Goal: Information Seeking & Learning: Learn about a topic

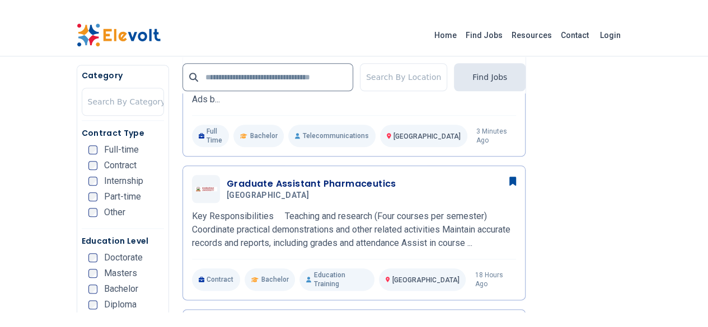
scroll to position [261, 0]
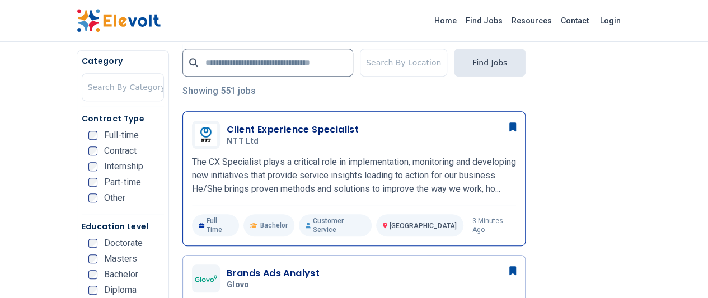
click at [283, 127] on h3 "Client Experience Specialist" at bounding box center [293, 129] width 132 height 13
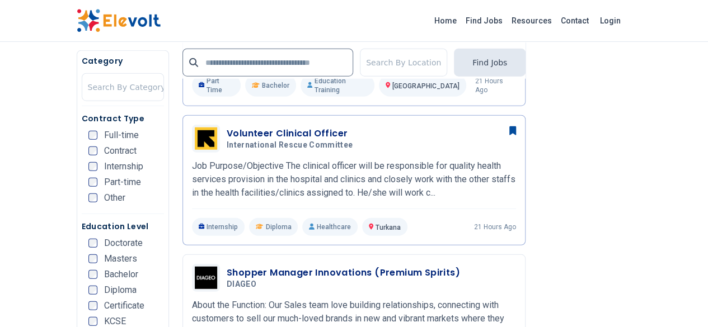
scroll to position [1693, 0]
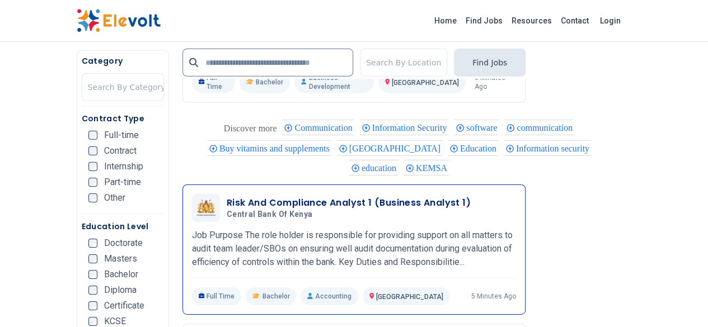
click at [312, 196] on h3 "Risk And Compliance Analyst 1 (Business Analyst 1)" at bounding box center [349, 202] width 244 height 13
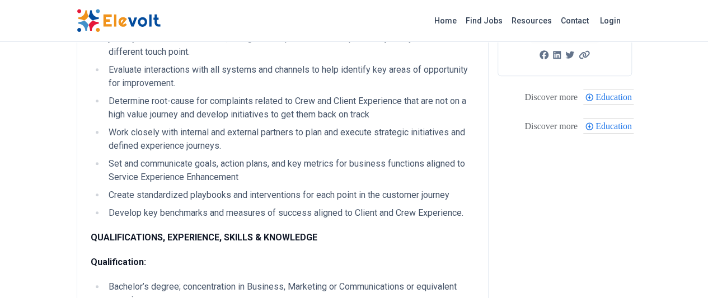
scroll to position [522, 0]
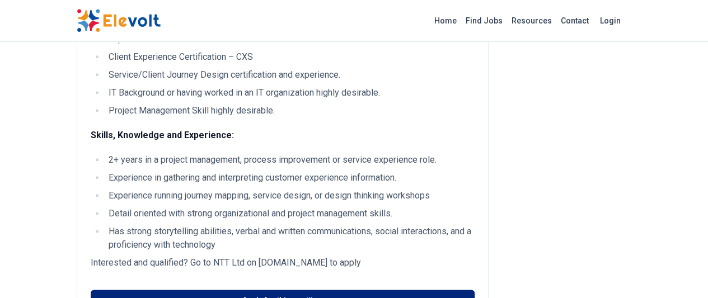
click at [369, 290] on link "Apply for this position" at bounding box center [283, 300] width 384 height 21
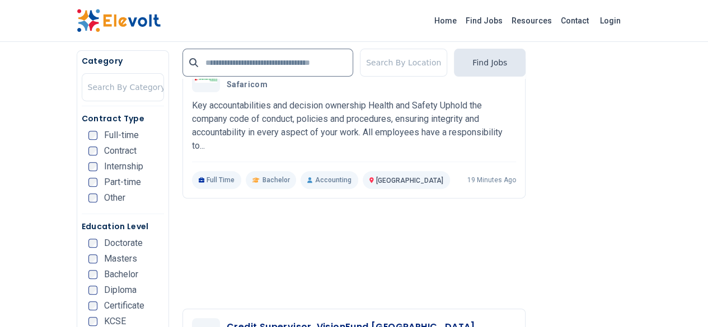
scroll to position [2578, 0]
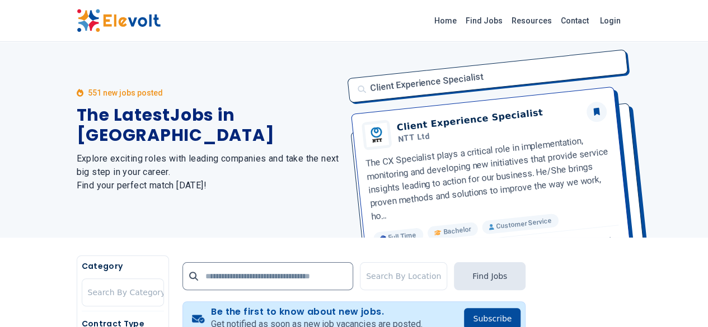
scroll to position [0, 0]
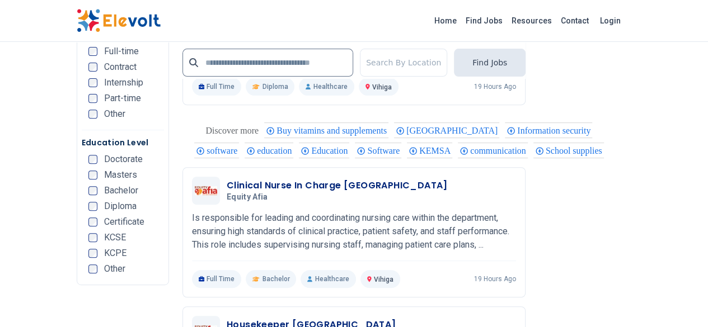
scroll to position [2539, 0]
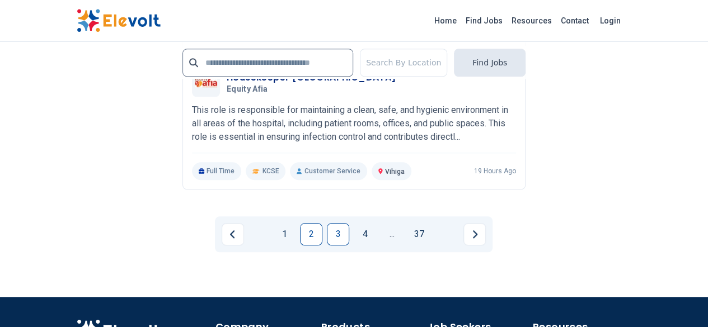
click at [341, 223] on link "3" at bounding box center [338, 234] width 22 height 22
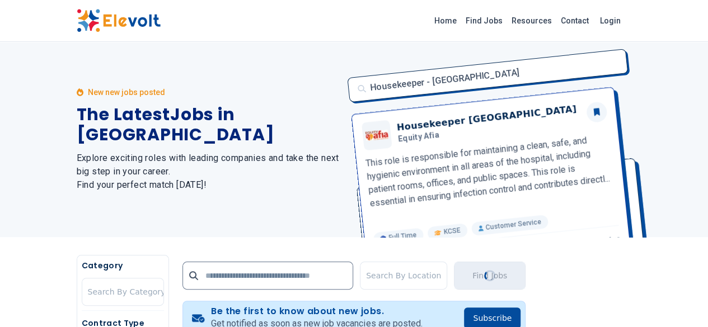
scroll to position [0, 0]
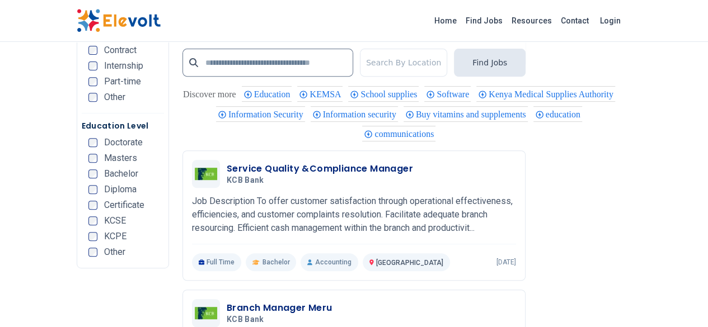
scroll to position [2567, 0]
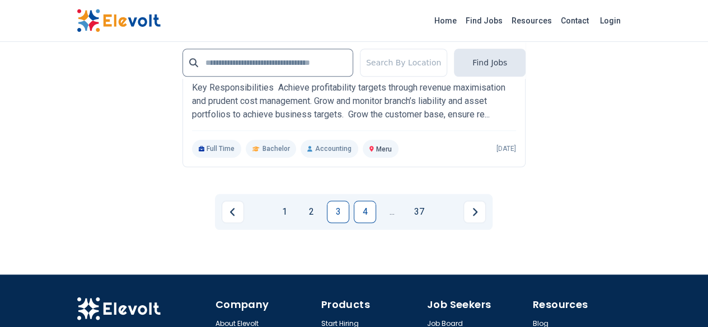
click at [363, 201] on link "4" at bounding box center [365, 212] width 22 height 22
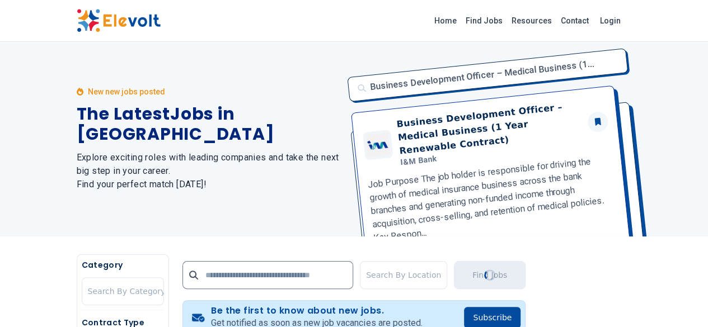
scroll to position [0, 0]
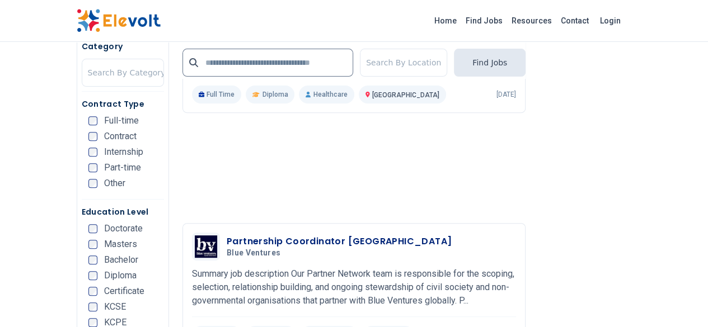
scroll to position [2578, 0]
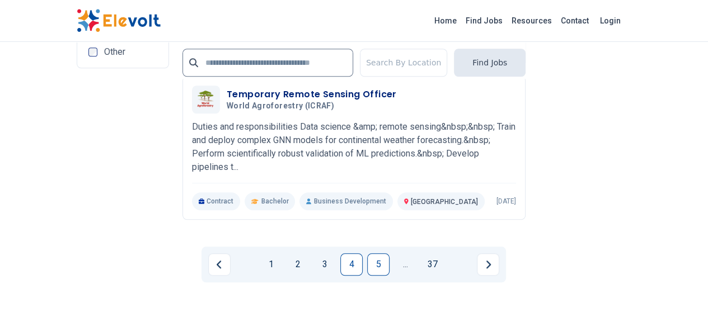
click at [378, 253] on link "5" at bounding box center [378, 264] width 22 height 22
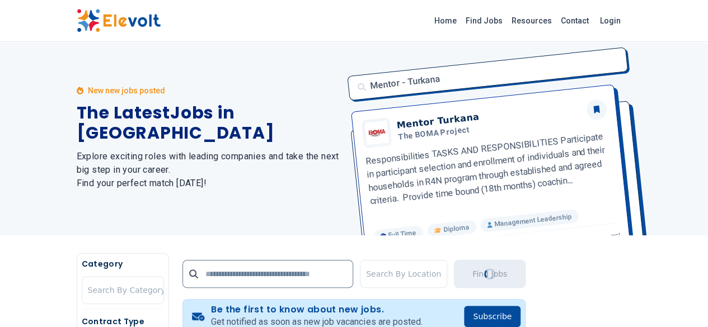
scroll to position [0, 0]
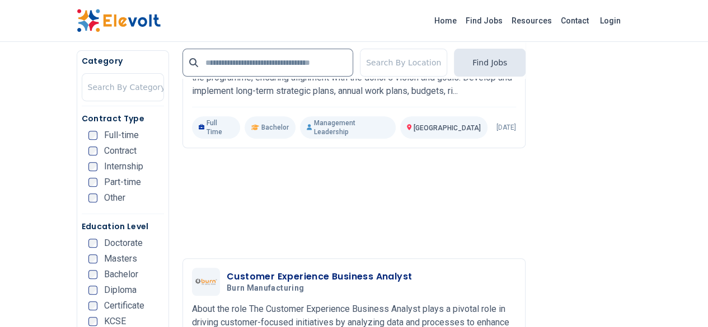
scroll to position [2578, 0]
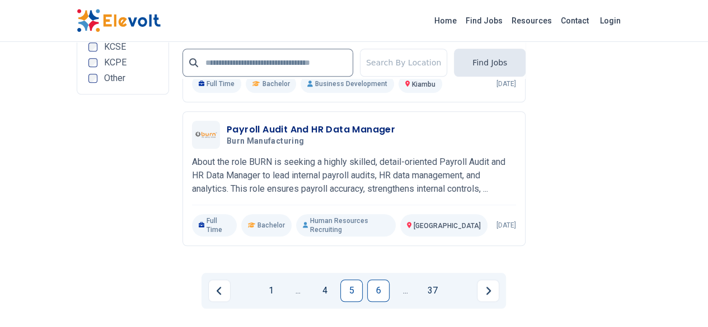
click at [375, 280] on link "6" at bounding box center [378, 291] width 22 height 22
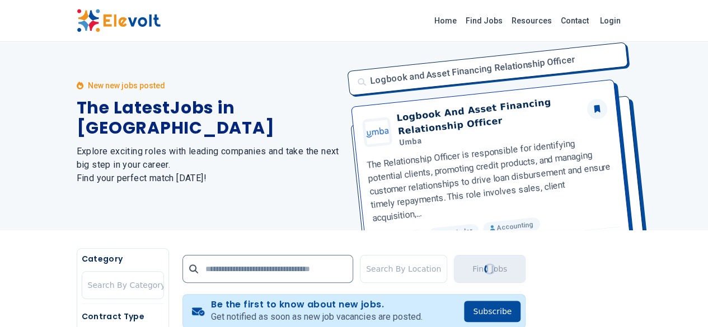
scroll to position [0, 0]
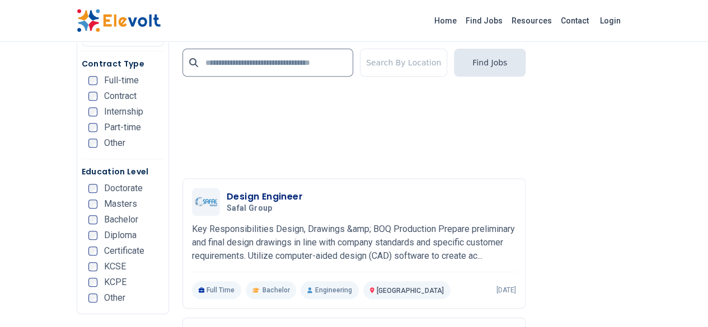
scroll to position [2605, 0]
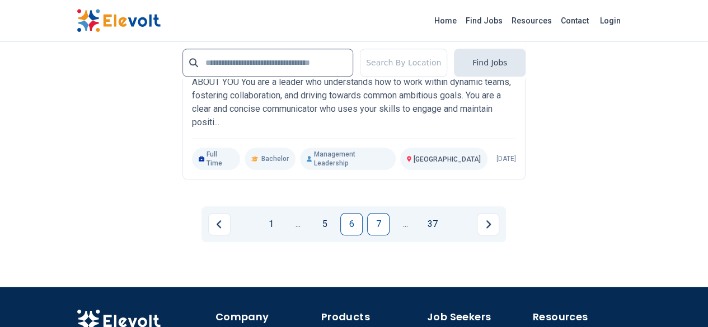
click at [374, 213] on link "7" at bounding box center [378, 224] width 22 height 22
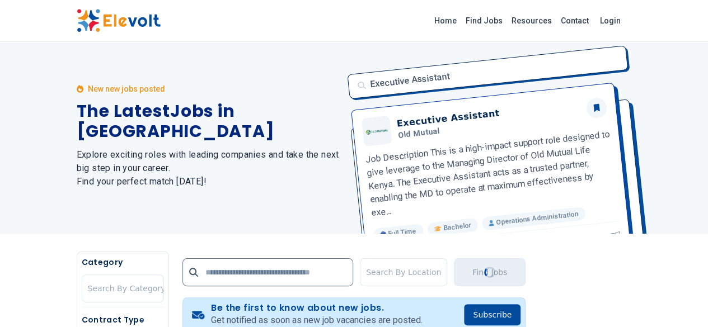
scroll to position [0, 0]
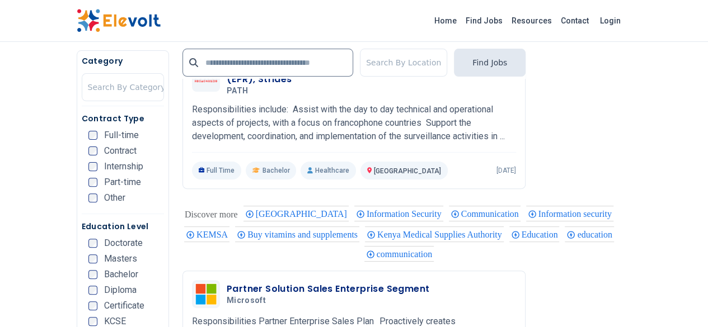
scroll to position [2511, 0]
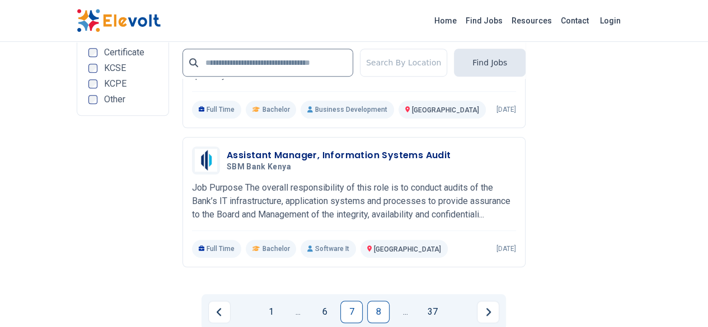
click at [372, 301] on link "8" at bounding box center [378, 312] width 22 height 22
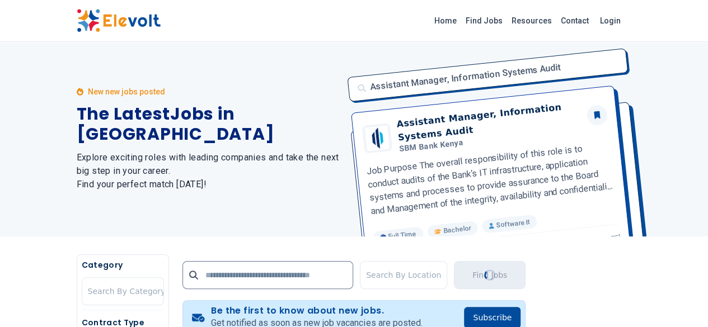
scroll to position [0, 0]
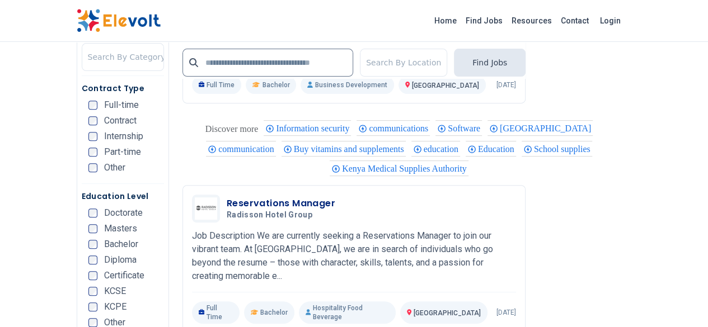
scroll to position [2578, 0]
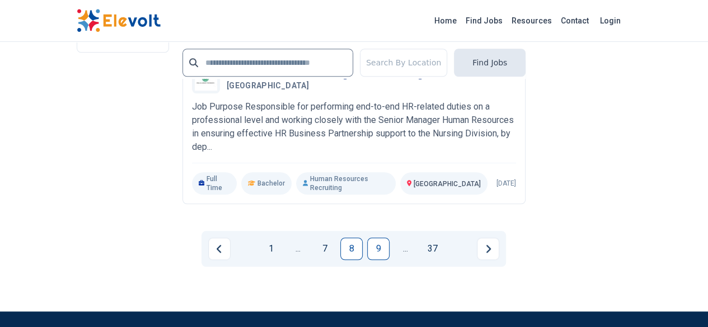
click at [372, 238] on link "9" at bounding box center [378, 249] width 22 height 22
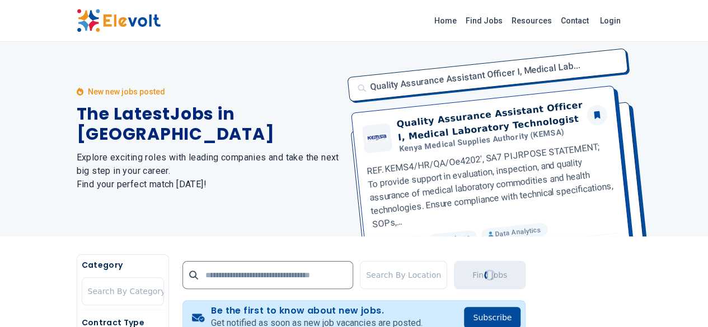
scroll to position [0, 0]
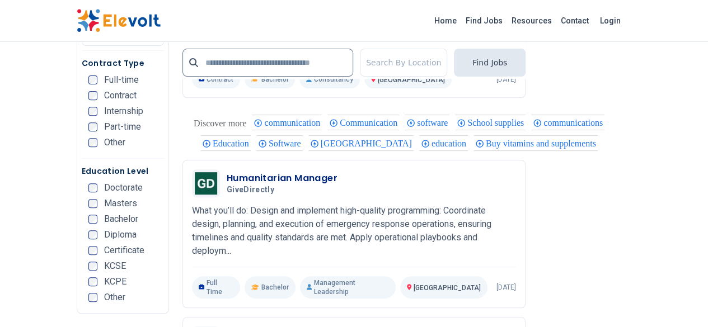
scroll to position [2578, 0]
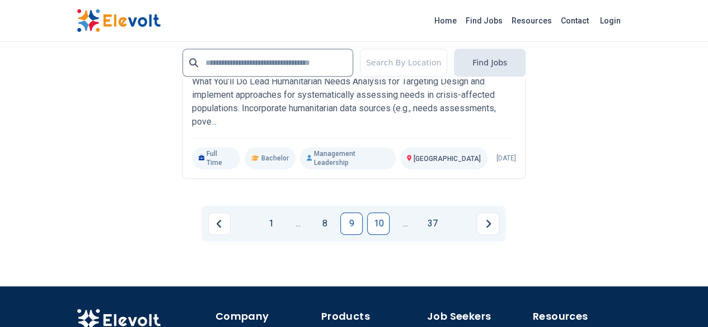
click at [371, 213] on link "10" at bounding box center [378, 224] width 22 height 22
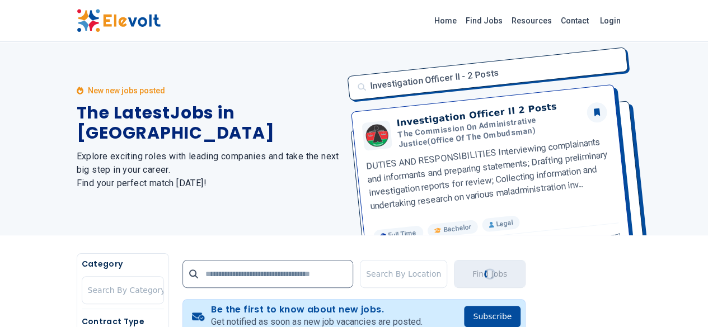
scroll to position [0, 0]
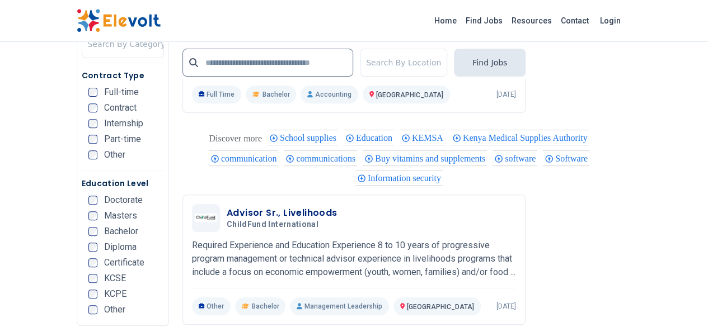
scroll to position [2578, 0]
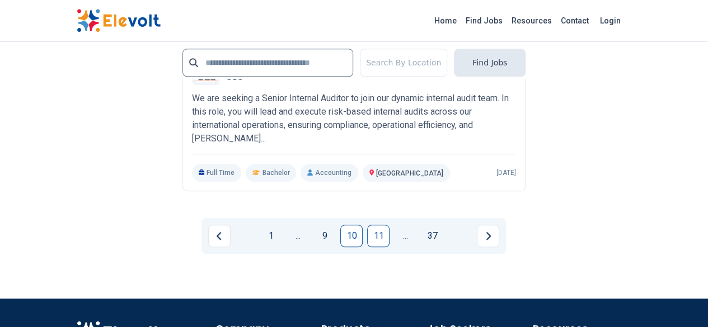
click at [384, 225] on link "11" at bounding box center [378, 236] width 22 height 22
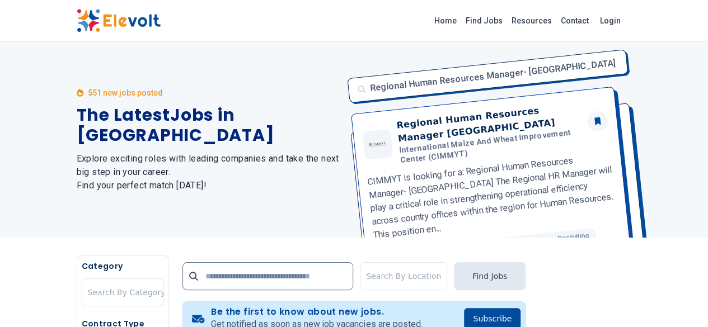
scroll to position [286, 0]
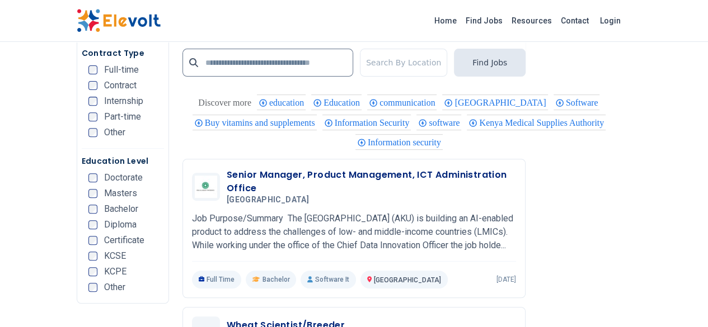
scroll to position [2578, 0]
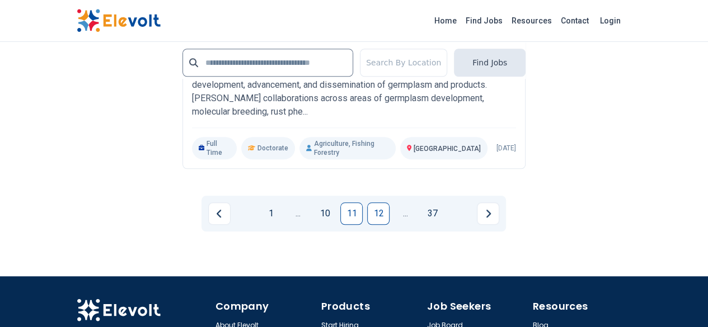
click at [383, 203] on link "12" at bounding box center [378, 214] width 22 height 22
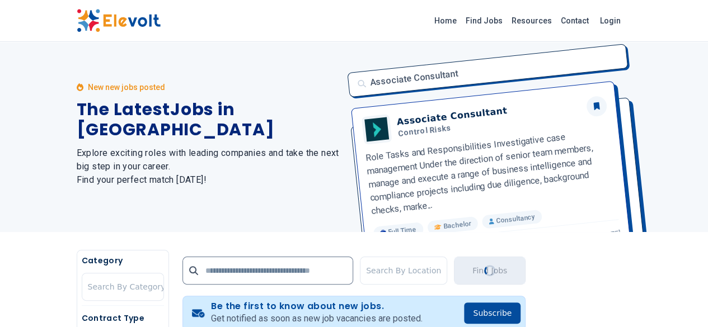
scroll to position [0, 0]
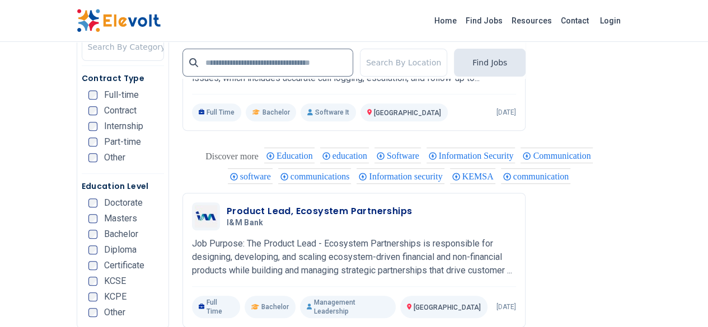
scroll to position [2578, 0]
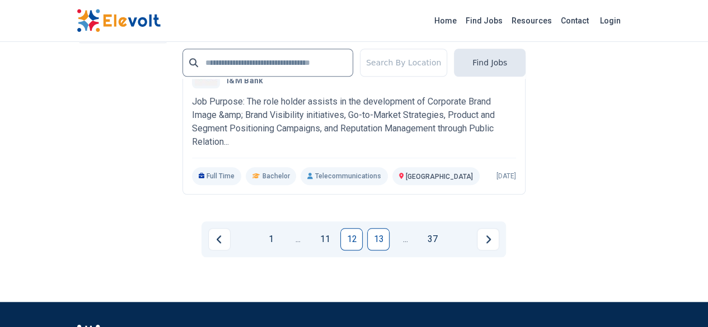
click at [382, 228] on link "13" at bounding box center [378, 239] width 22 height 22
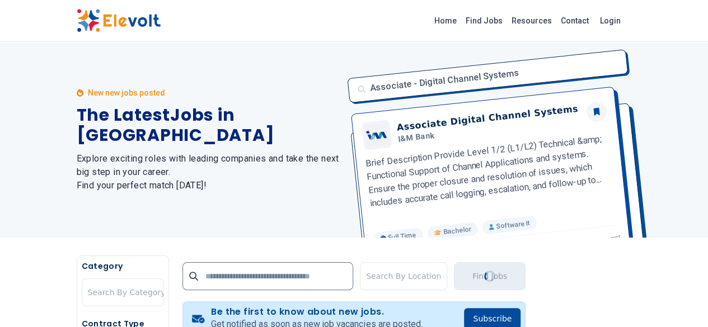
scroll to position [0, 0]
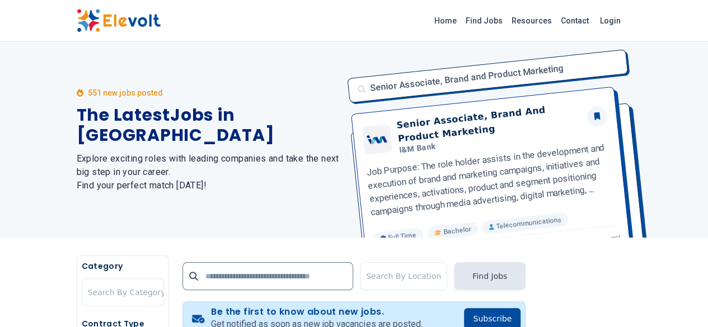
click at [632, 190] on div "Senior Associate, Brand and Product Marketing Senior Associate, Brand And Produ…" at bounding box center [486, 140] width 291 height 196
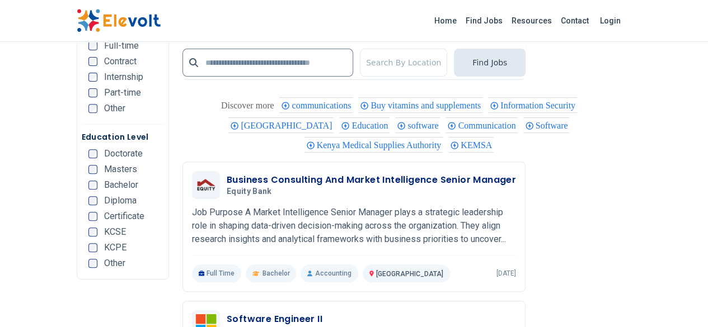
scroll to position [2578, 0]
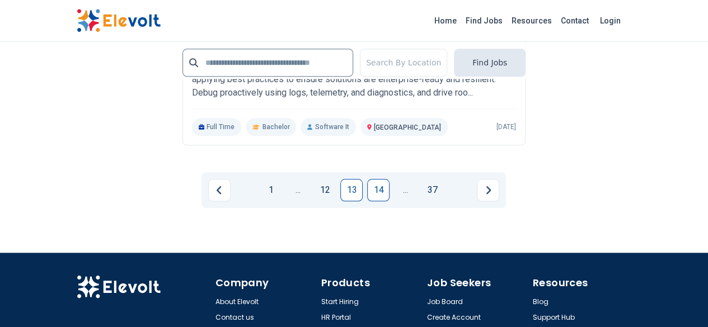
click at [380, 179] on link "14" at bounding box center [378, 190] width 22 height 22
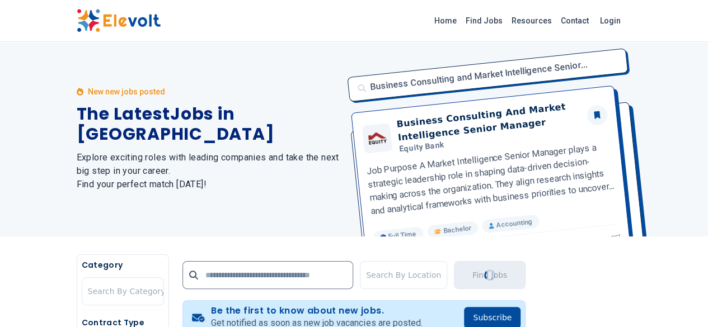
scroll to position [0, 0]
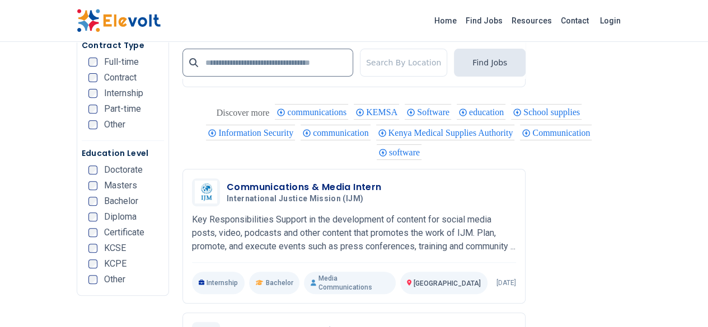
scroll to position [2559, 0]
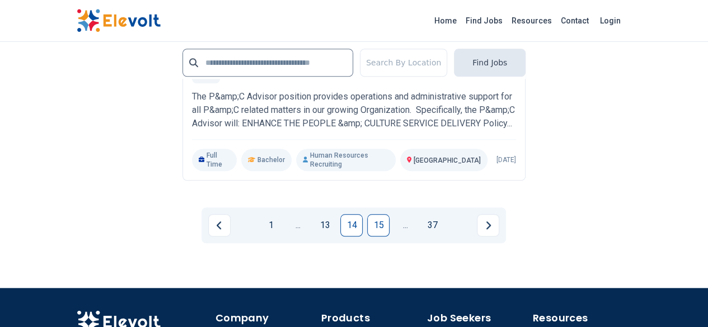
click at [372, 214] on link "15" at bounding box center [378, 225] width 22 height 22
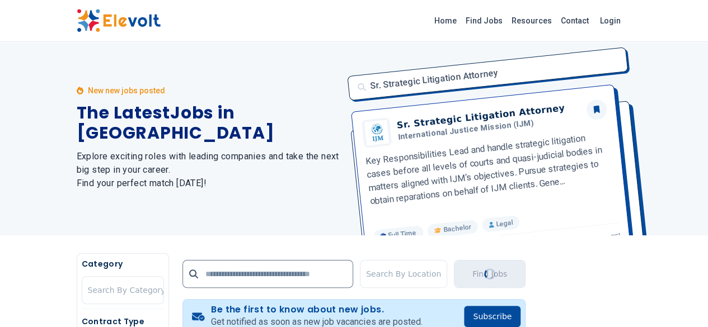
scroll to position [0, 0]
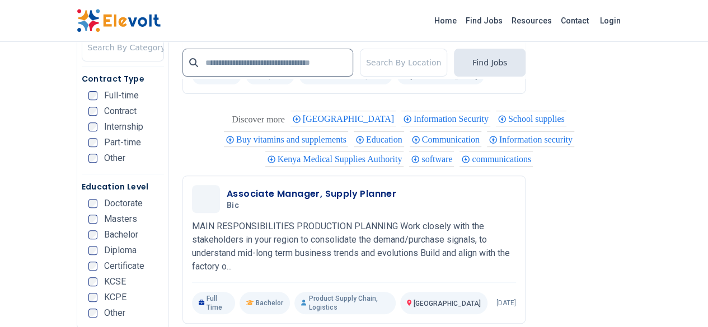
scroll to position [2578, 0]
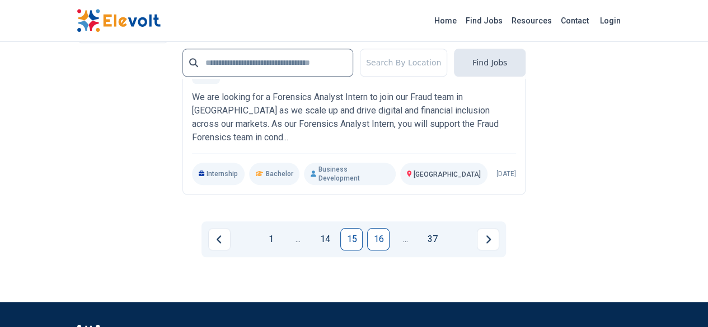
click at [377, 228] on link "16" at bounding box center [378, 239] width 22 height 22
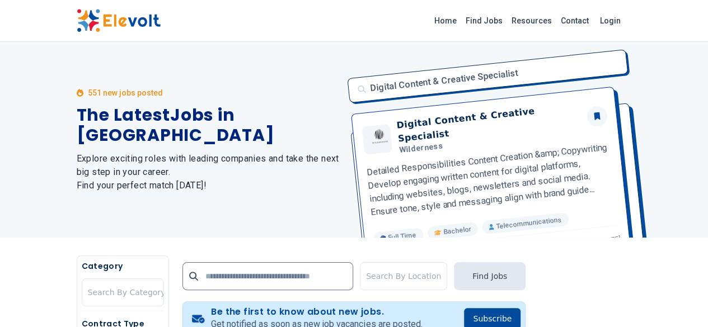
scroll to position [286, 0]
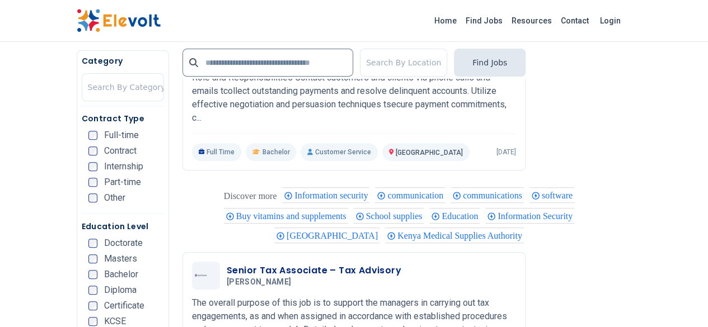
scroll to position [2578, 0]
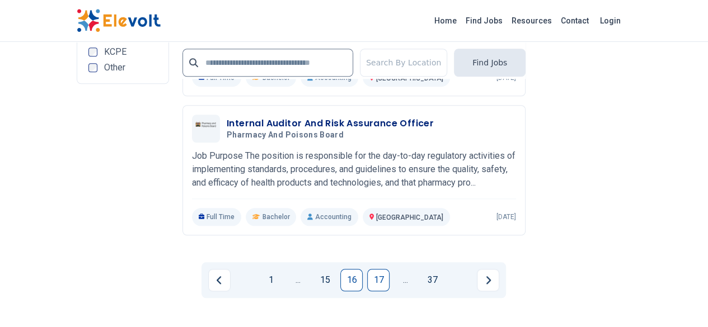
click at [389, 269] on link "17" at bounding box center [378, 280] width 22 height 22
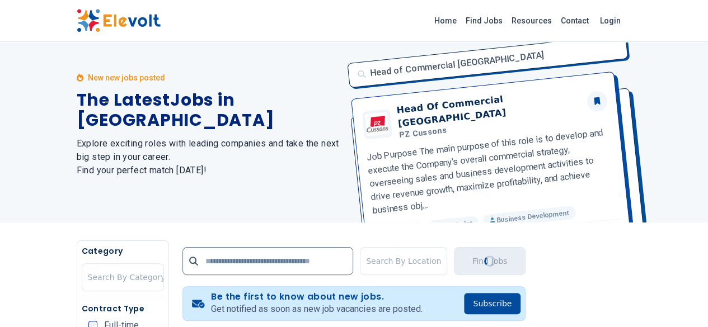
scroll to position [0, 0]
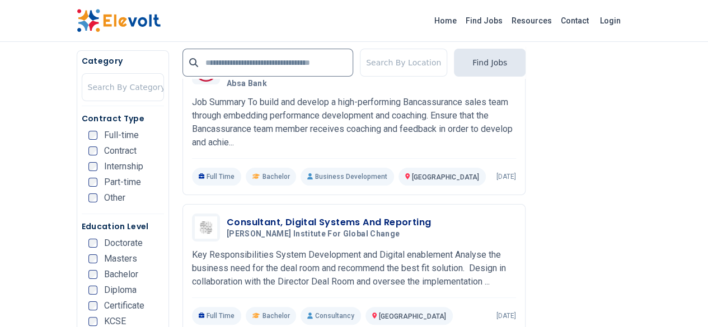
scroll to position [2368, 0]
